Goal: Task Accomplishment & Management: Use online tool/utility

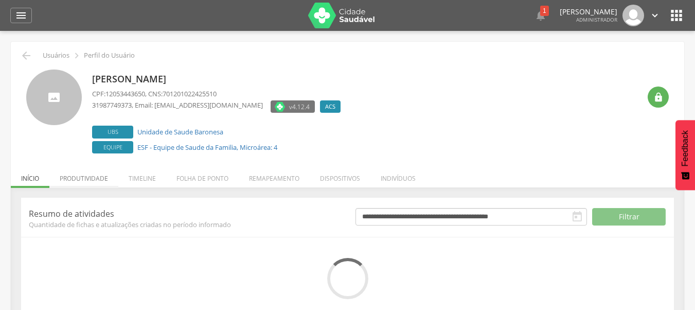
click at [101, 177] on li "Produtividade" at bounding box center [83, 176] width 69 height 24
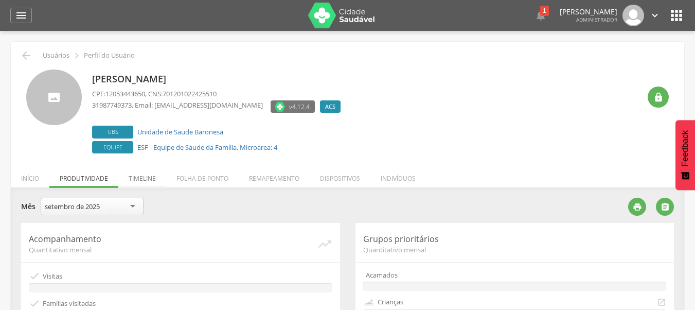
click at [135, 184] on li "Timeline" at bounding box center [142, 176] width 48 height 24
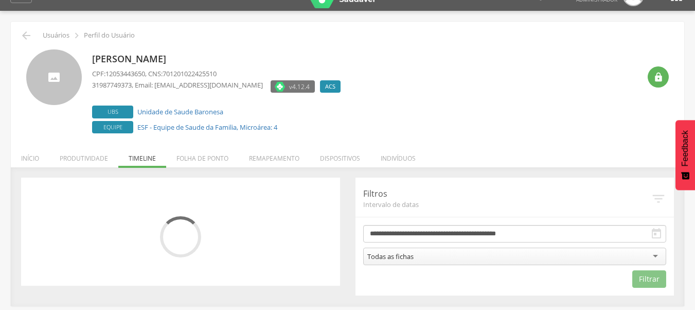
scroll to position [31, 0]
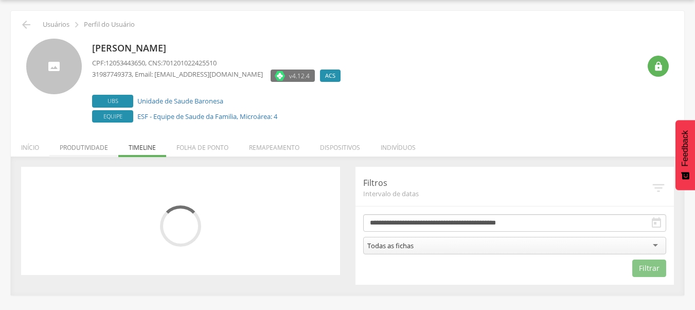
click at [88, 142] on li "Produtividade" at bounding box center [83, 145] width 69 height 24
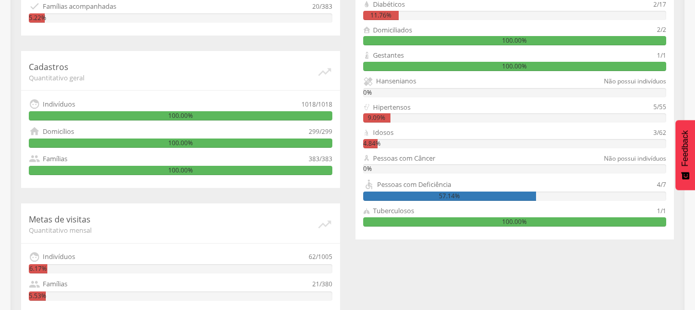
scroll to position [340, 0]
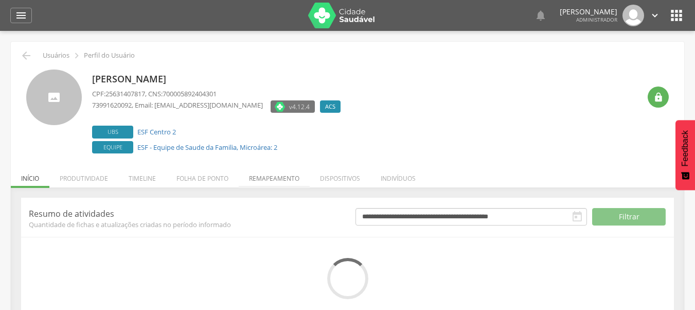
click at [284, 178] on li "Remapeamento" at bounding box center [274, 176] width 71 height 24
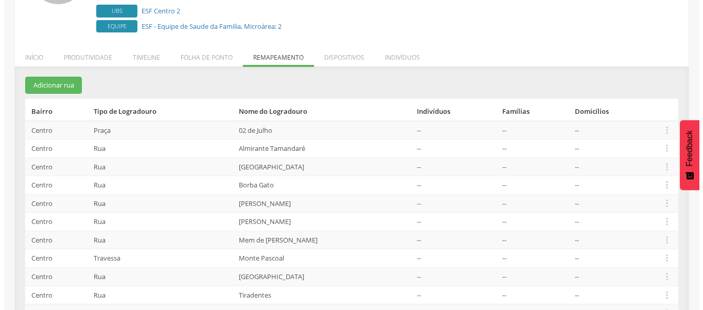
scroll to position [154, 0]
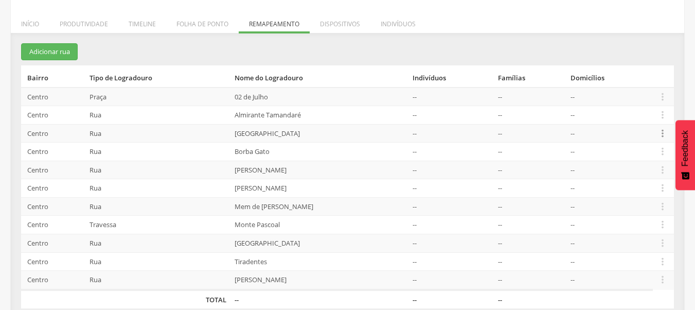
click at [659, 132] on icon "" at bounding box center [662, 133] width 11 height 11
click at [647, 96] on link "Desalocar famílias" at bounding box center [627, 92] width 81 height 13
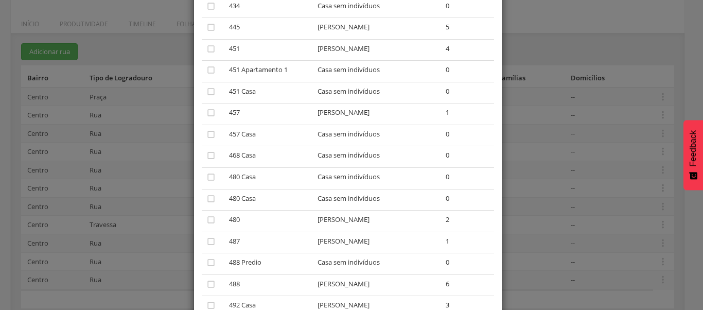
scroll to position [309, 0]
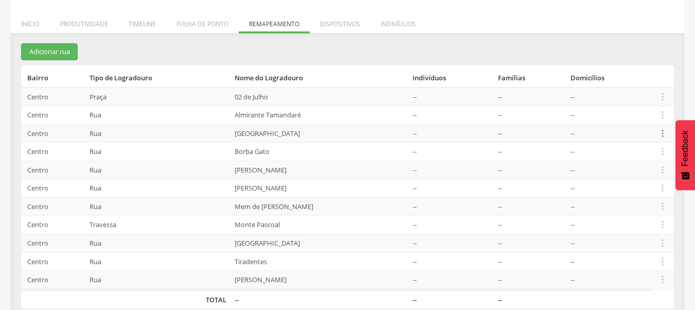
click at [660, 129] on icon "" at bounding box center [662, 133] width 11 height 11
click at [638, 92] on link "Desalocar famílias" at bounding box center [627, 92] width 81 height 13
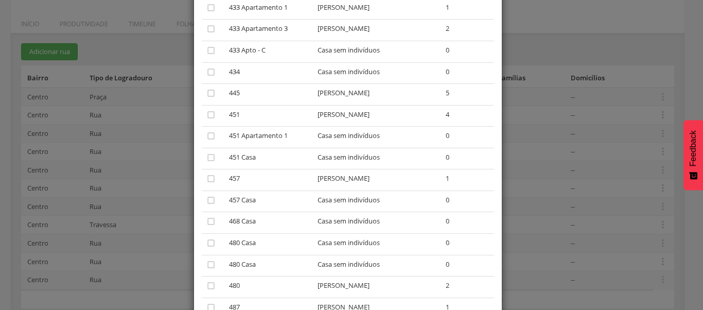
scroll to position [154, 0]
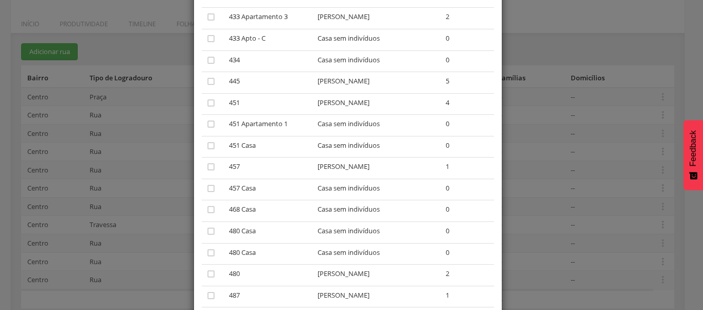
click at [313, 228] on td "Casa sem indivíduos" at bounding box center [377, 233] width 128 height 22
